Goal: Task Accomplishment & Management: Use online tool/utility

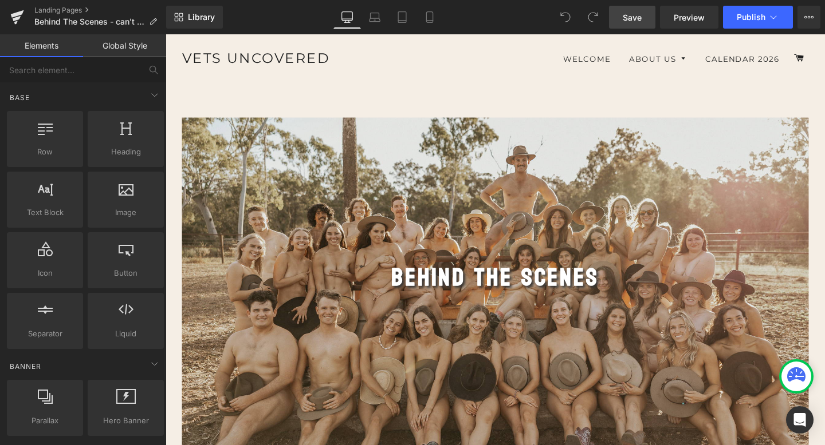
click at [632, 13] on span "Save" at bounding box center [631, 17] width 19 height 12
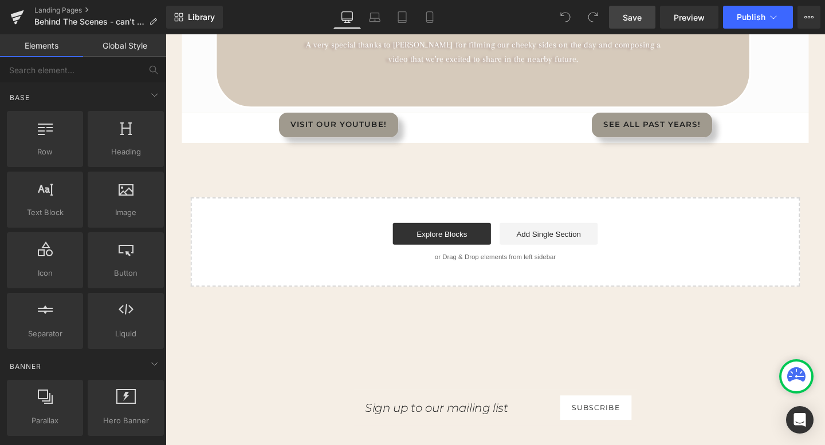
scroll to position [545, 0]
click at [638, 18] on span "Save" at bounding box center [631, 17] width 19 height 12
click at [19, 12] on icon at bounding box center [17, 13] width 13 height 7
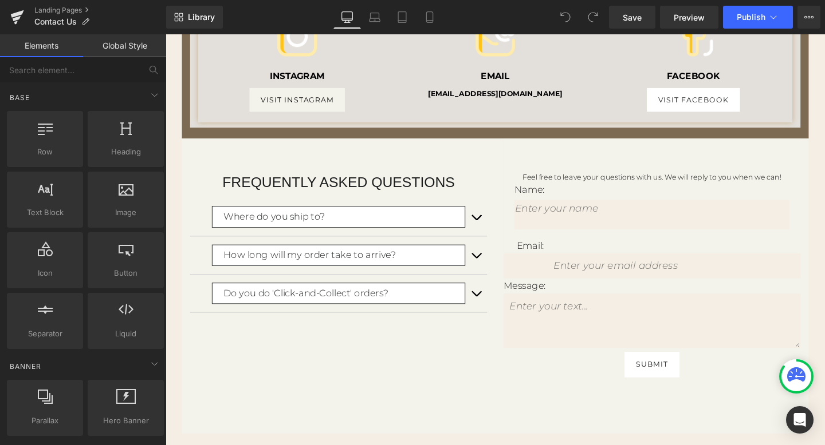
scroll to position [582, 0]
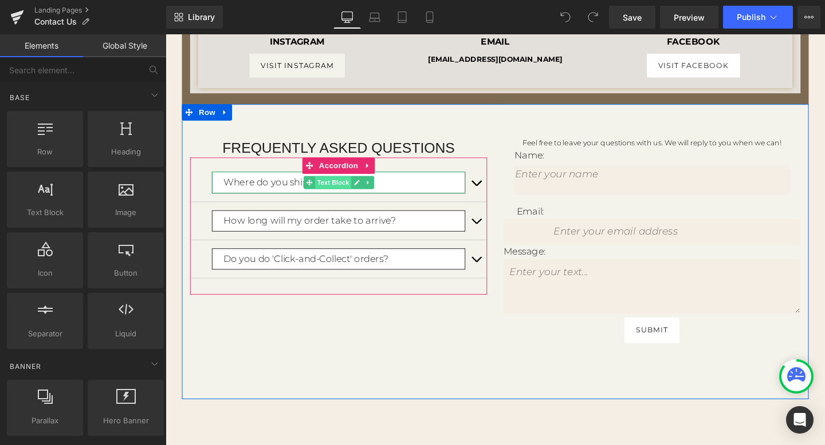
click at [342, 191] on span "Text Block" at bounding box center [341, 190] width 38 height 14
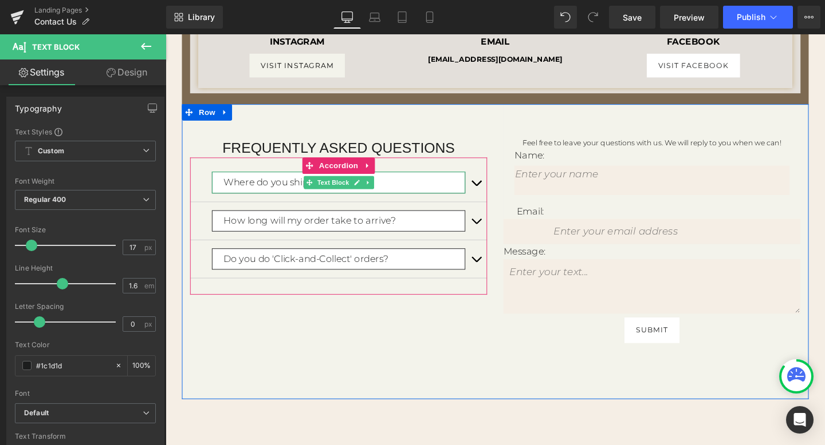
click at [415, 192] on p "Where do you ship to?" at bounding box center [353, 189] width 254 height 15
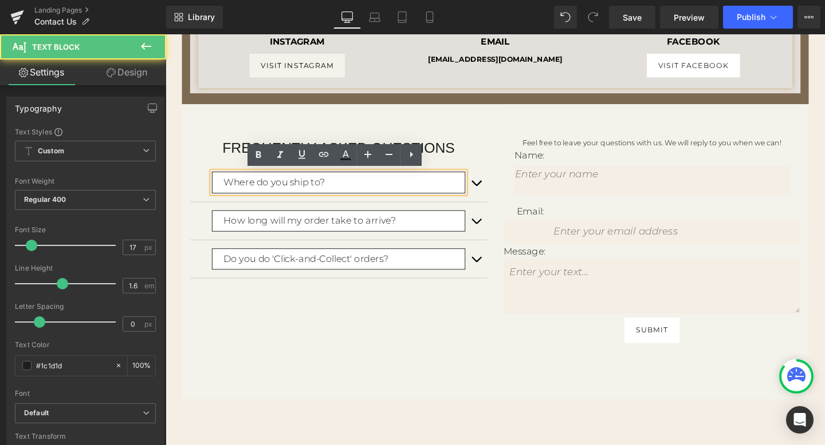
click at [393, 187] on p "Where do you ship to?" at bounding box center [353, 189] width 254 height 15
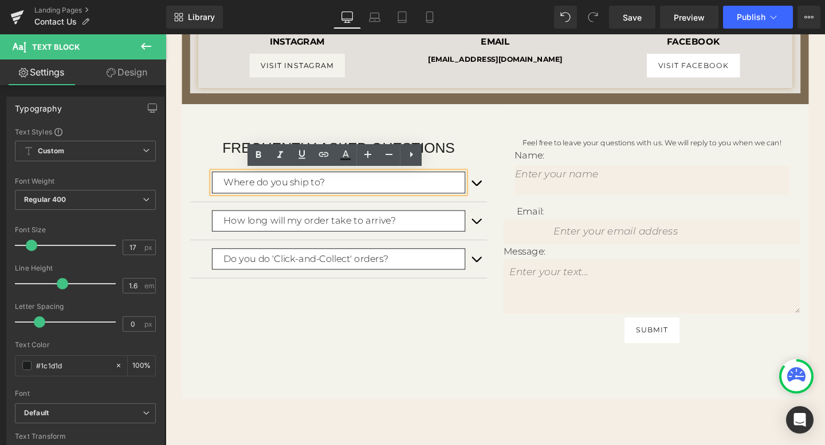
click at [501, 188] on button "button" at bounding box center [491, 190] width 23 height 40
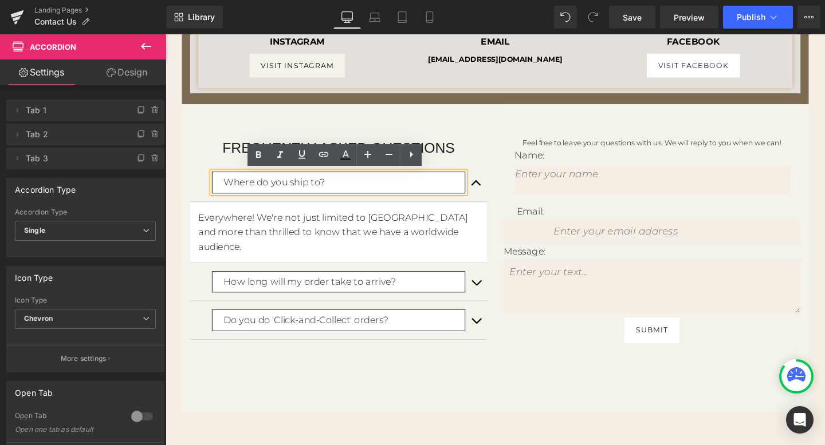
click at [383, 238] on link at bounding box center [378, 242] width 12 height 14
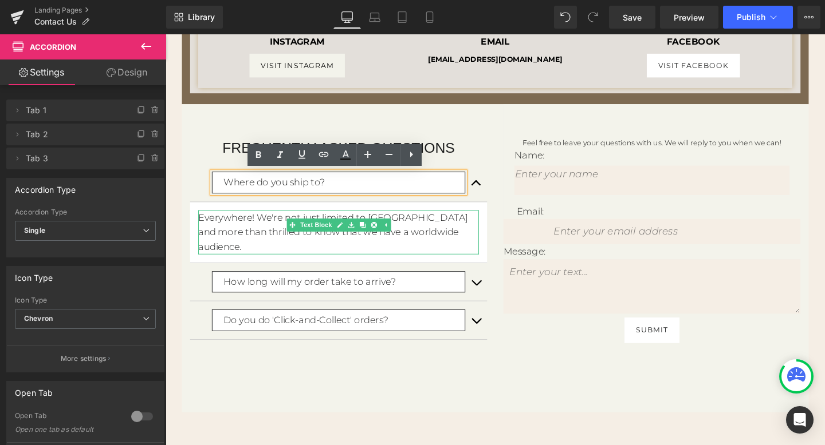
click at [439, 235] on p "Everywhere! We're not just limited to [GEOGRAPHIC_DATA] and more than thrilled …" at bounding box center [347, 242] width 295 height 47
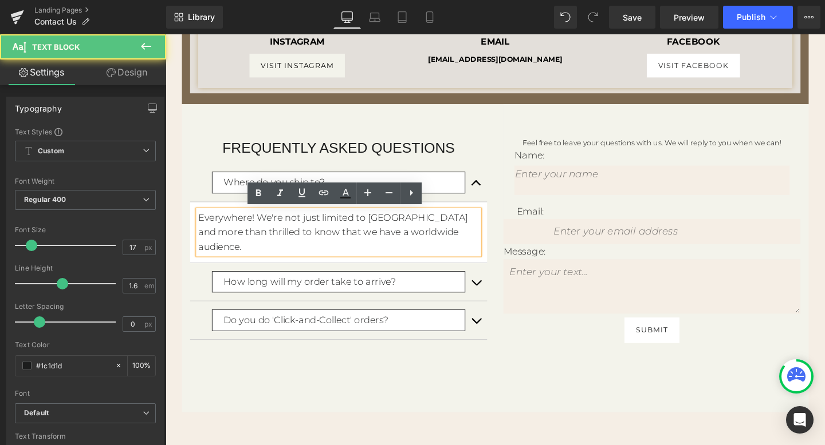
click at [465, 246] on p "Everywhere! We're not just limited to [GEOGRAPHIC_DATA] and more than thrilled …" at bounding box center [347, 242] width 295 height 47
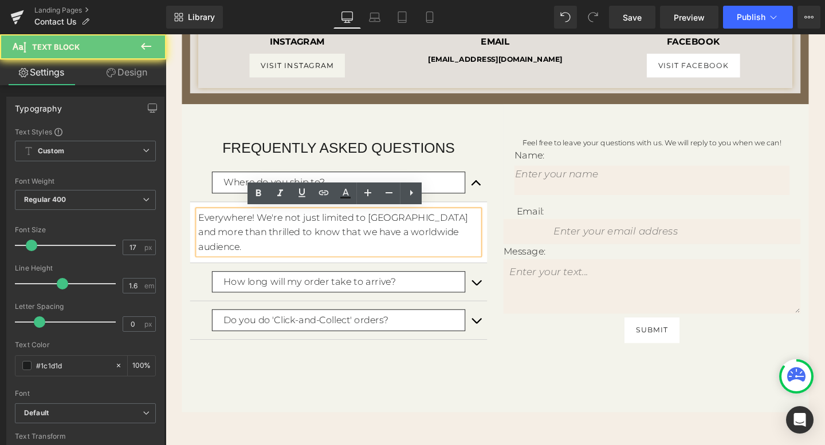
click at [480, 245] on p "Everywhere! We're not just limited to [GEOGRAPHIC_DATA] and more than thrilled …" at bounding box center [347, 242] width 295 height 47
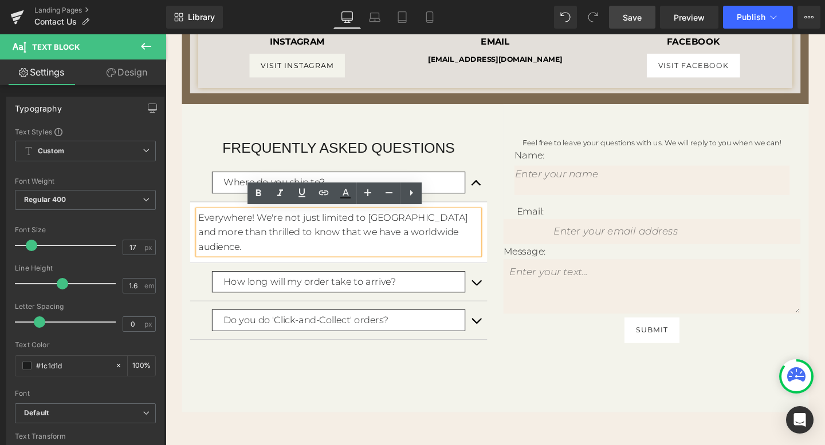
click at [639, 21] on span "Save" at bounding box center [631, 17] width 19 height 12
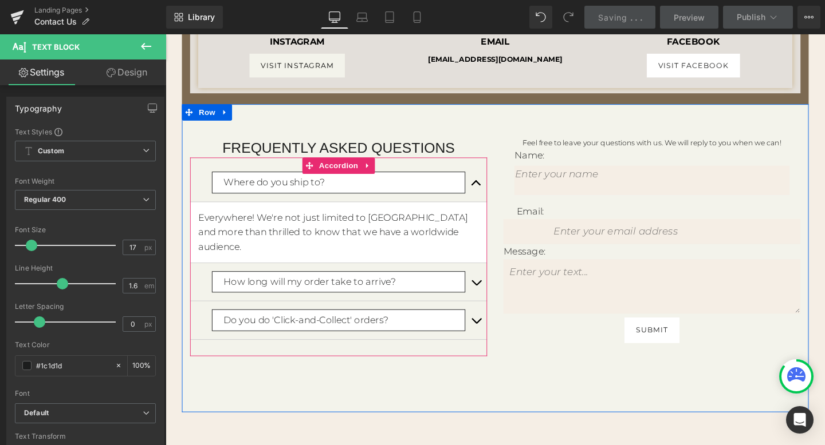
click at [490, 190] on button "button" at bounding box center [491, 190] width 23 height 40
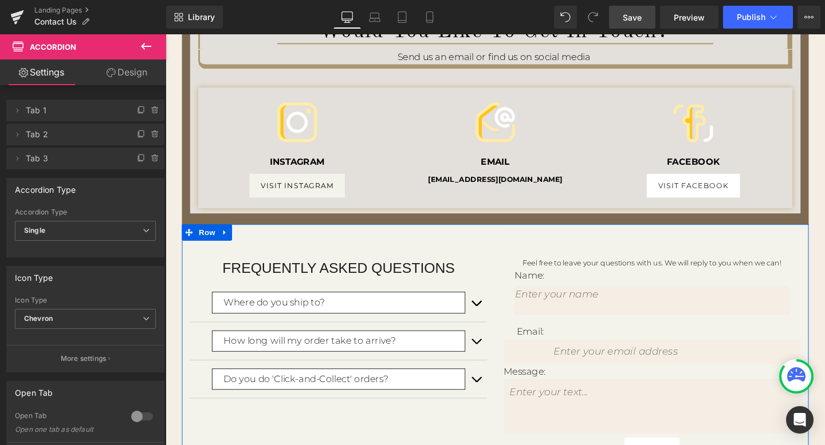
scroll to position [478, 0]
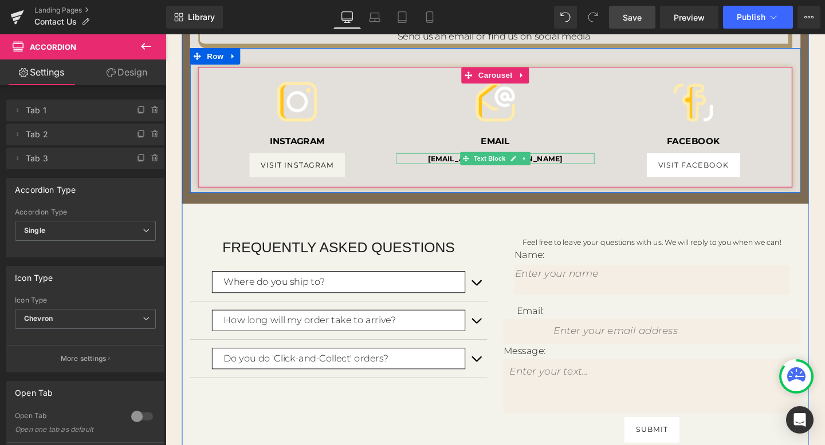
click at [457, 164] on strong "[EMAIL_ADDRESS][DOMAIN_NAME]" at bounding box center [511, 164] width 141 height 9
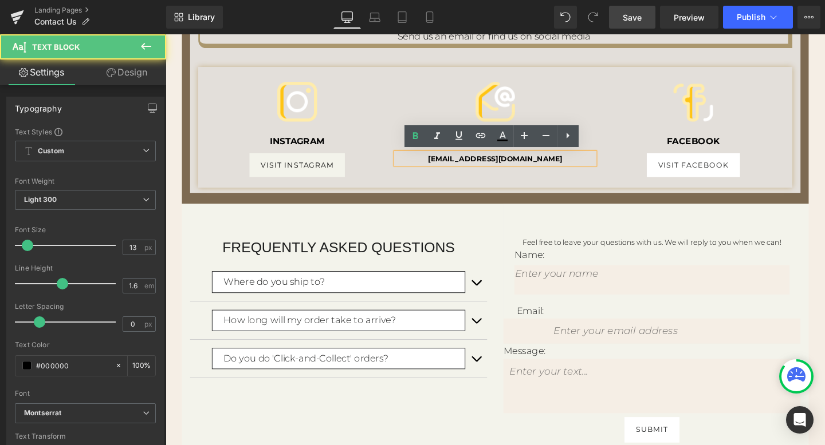
click at [456, 164] on strong "[EMAIL_ADDRESS][DOMAIN_NAME]" at bounding box center [511, 164] width 141 height 9
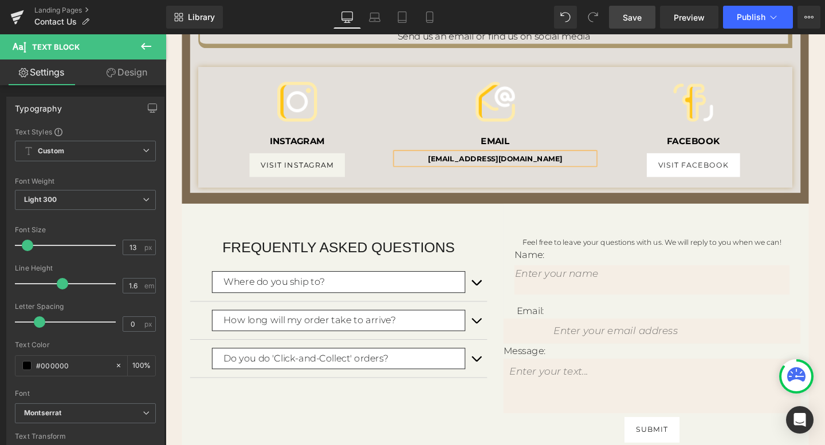
click at [639, 17] on span "Save" at bounding box center [631, 17] width 19 height 12
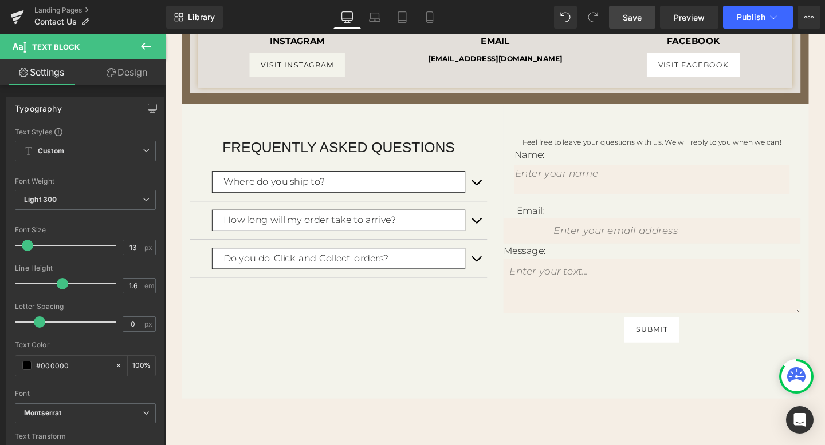
scroll to position [592, 0]
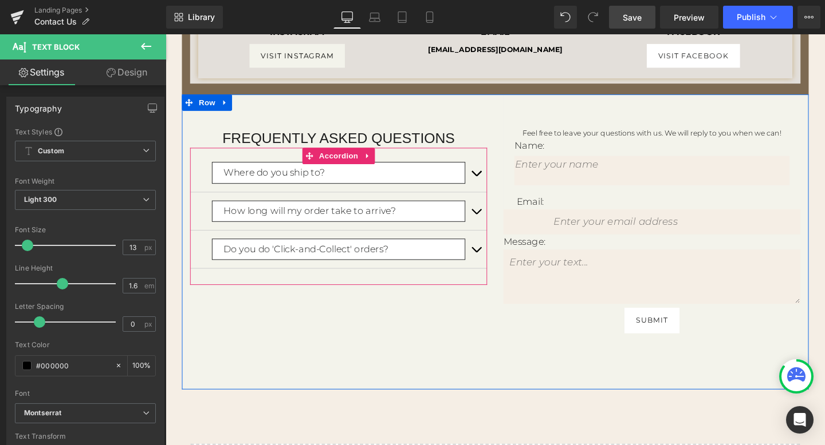
click at [492, 224] on span "button" at bounding box center [492, 224] width 0 height 0
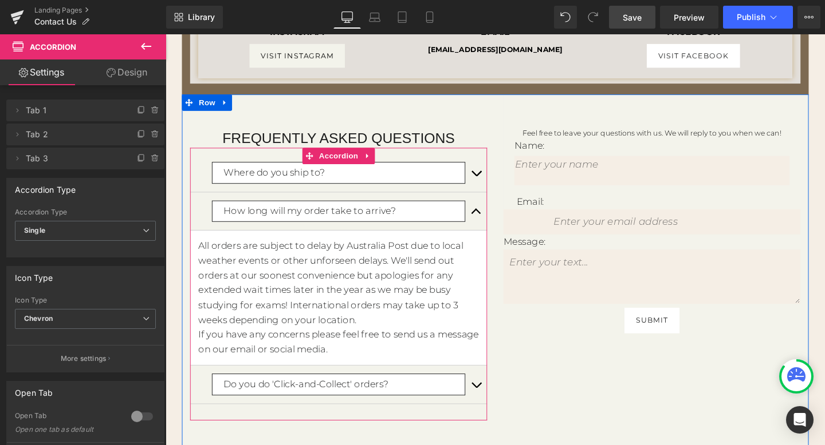
click at [490, 215] on button "button" at bounding box center [491, 221] width 23 height 40
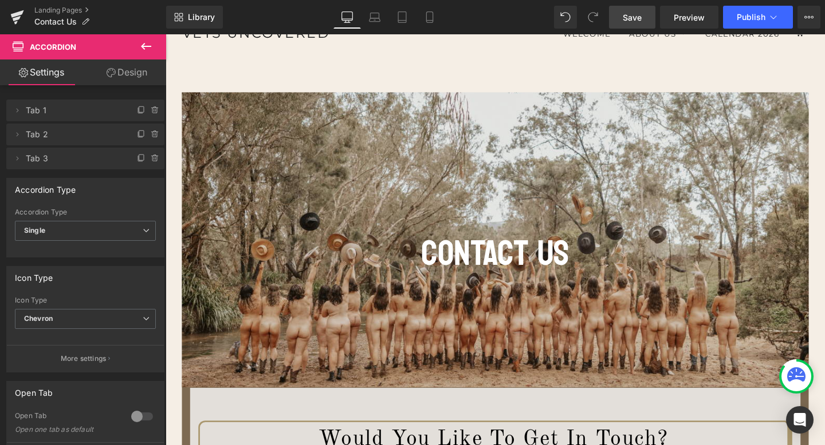
scroll to position [0, 0]
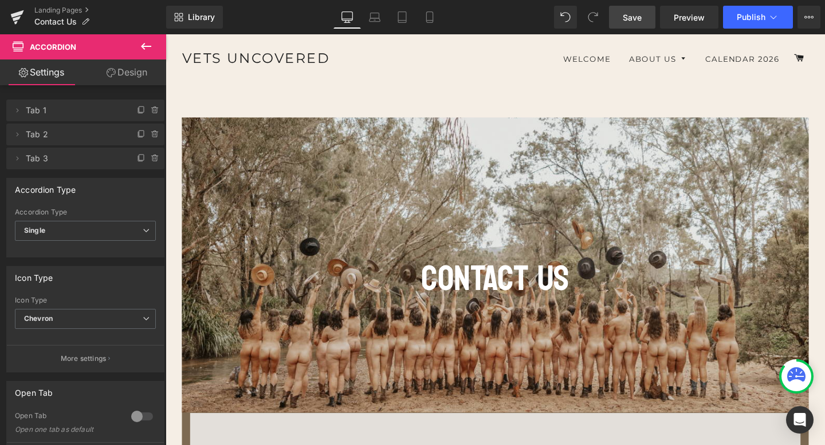
click at [641, 23] on span "Save" at bounding box center [631, 17] width 19 height 12
click at [21, 13] on icon at bounding box center [17, 13] width 13 height 7
